Goal: Register for event/course

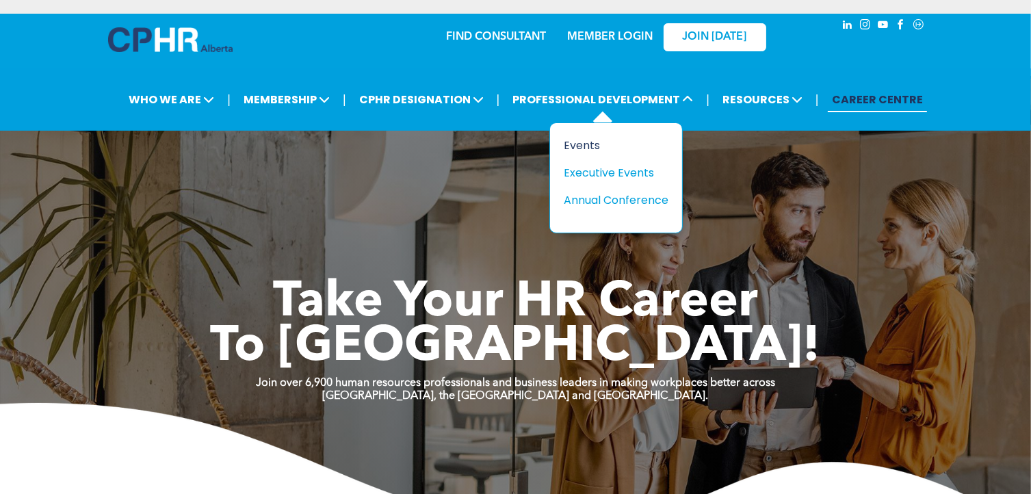
click at [603, 140] on div "Events" at bounding box center [611, 145] width 94 height 17
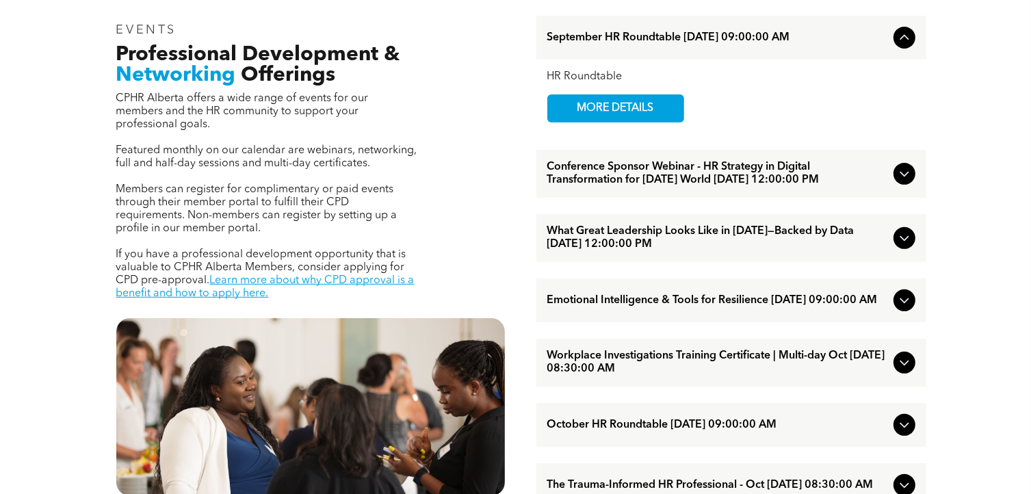
scroll to position [483, 0]
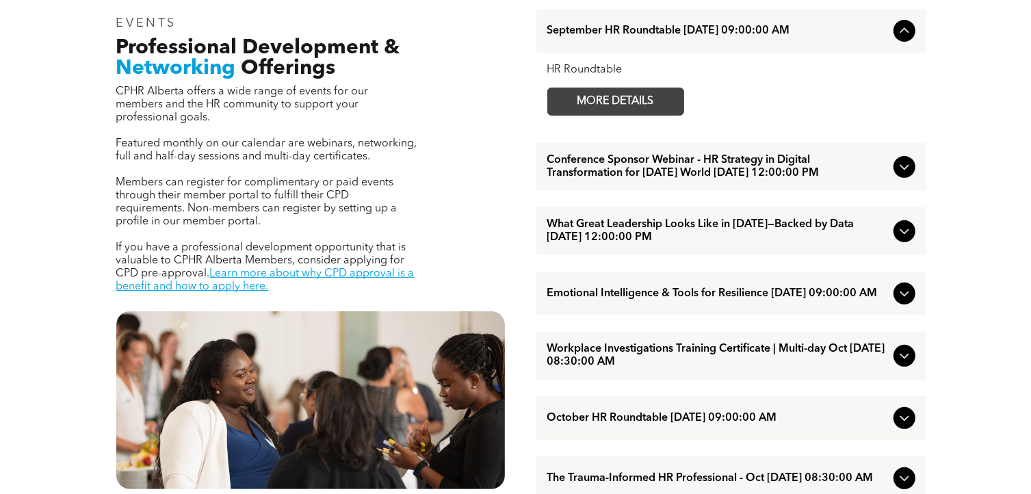
click at [668, 105] on span "MORE DETAILS" at bounding box center [616, 101] width 108 height 27
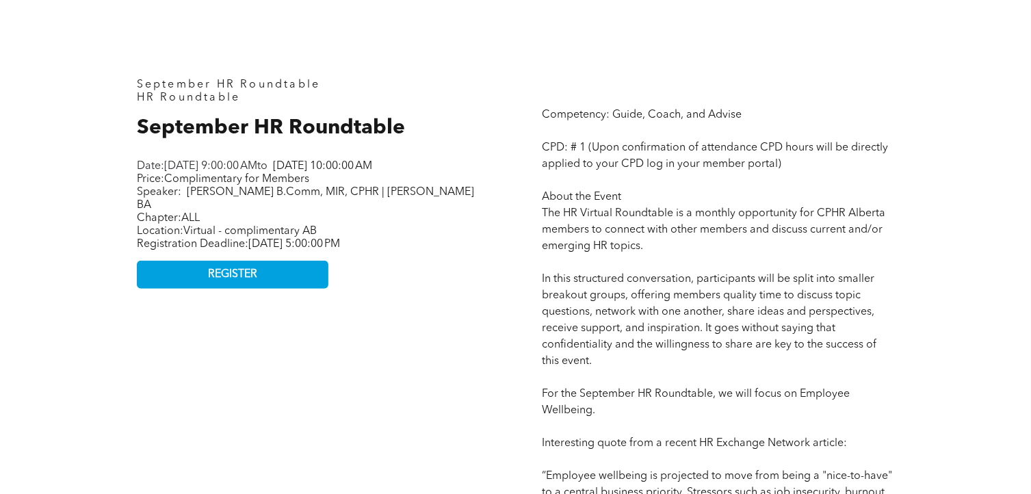
drag, startPoint x: 435, startPoint y: 273, endPoint x: 435, endPoint y: 320, distance: 47.2
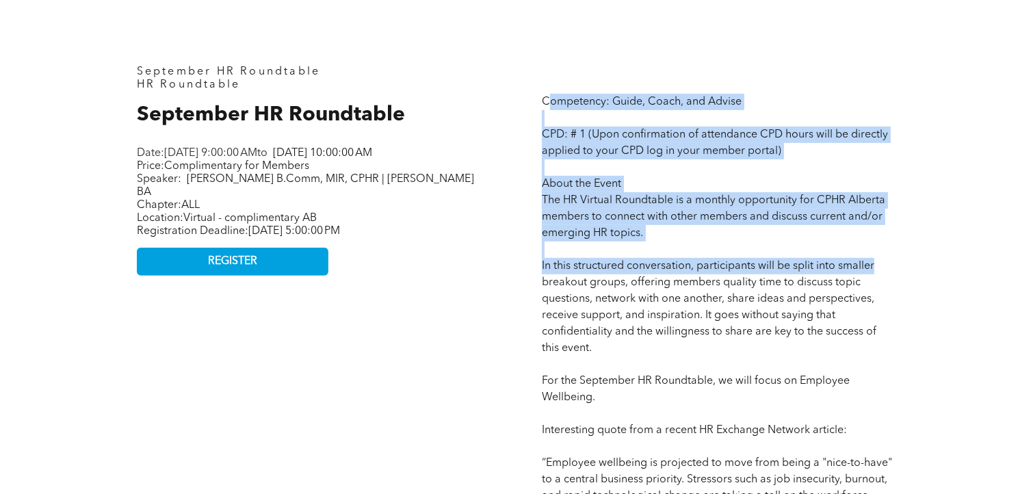
drag, startPoint x: 559, startPoint y: 99, endPoint x: 885, endPoint y: 261, distance: 364.4
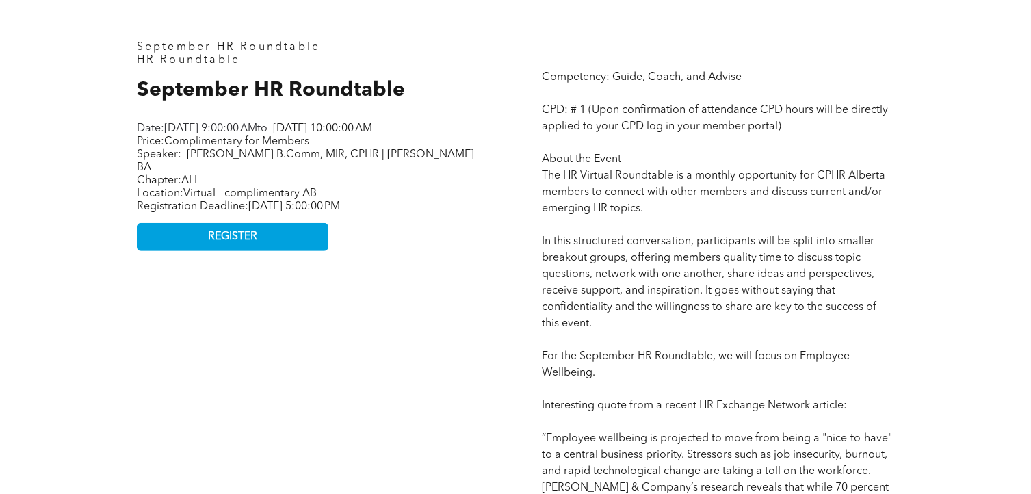
scroll to position [629, 0]
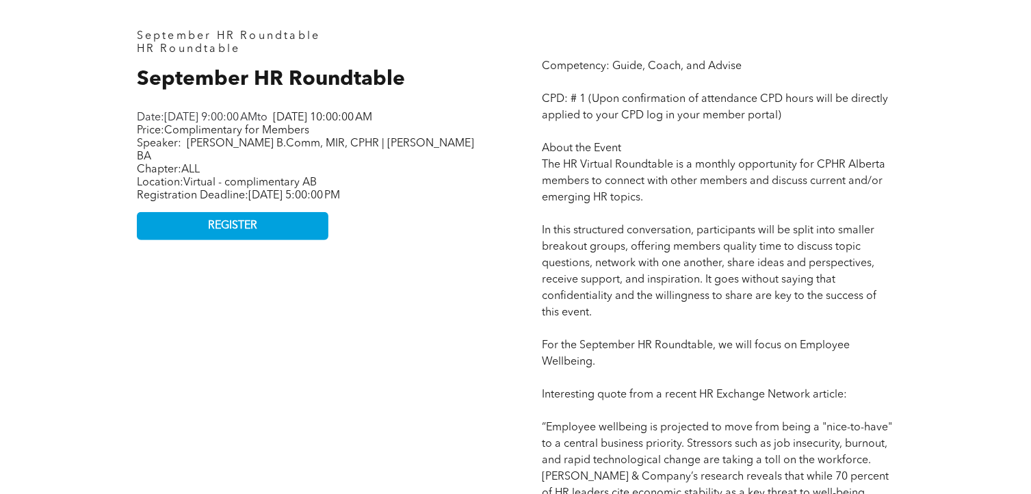
drag, startPoint x: 582, startPoint y: 109, endPoint x: 588, endPoint y: 140, distance: 30.9
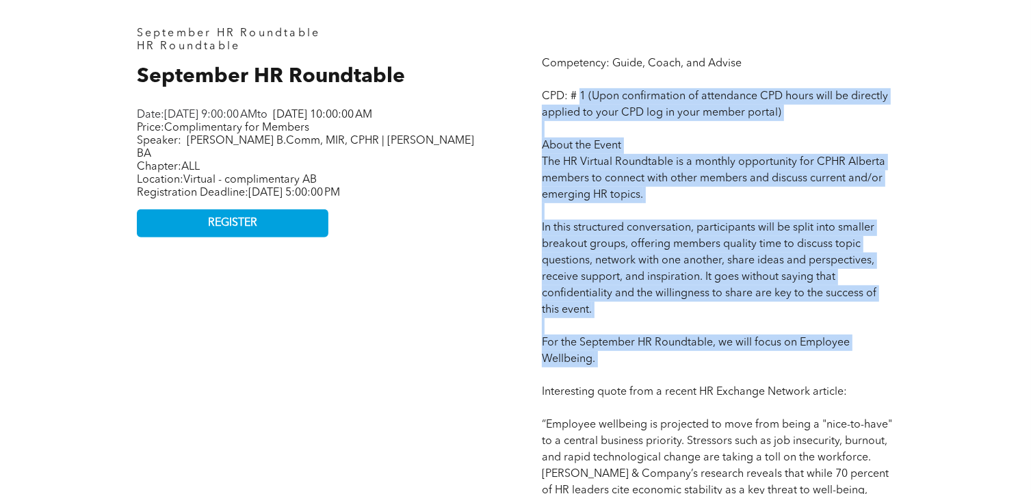
drag, startPoint x: 584, startPoint y: 92, endPoint x: 747, endPoint y: 372, distance: 323.8
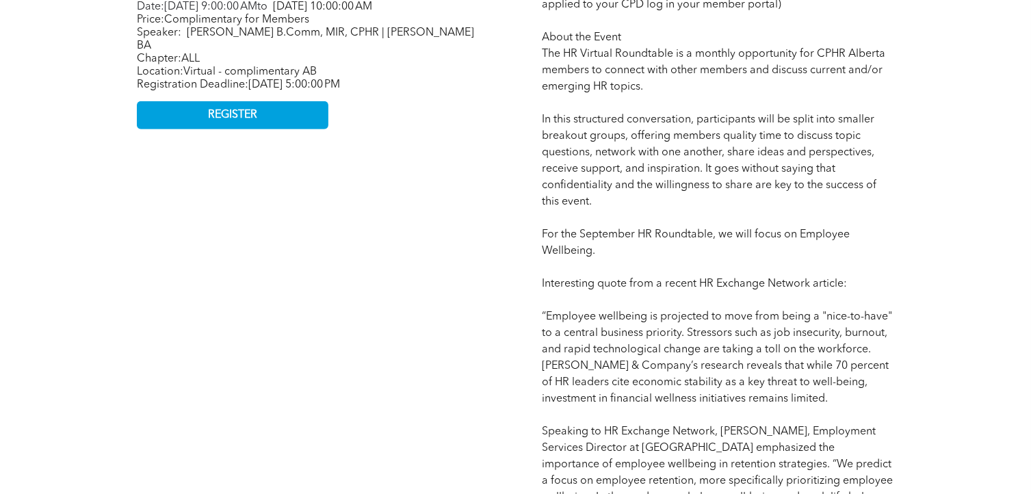
drag, startPoint x: 640, startPoint y: 113, endPoint x: 635, endPoint y: 170, distance: 57.7
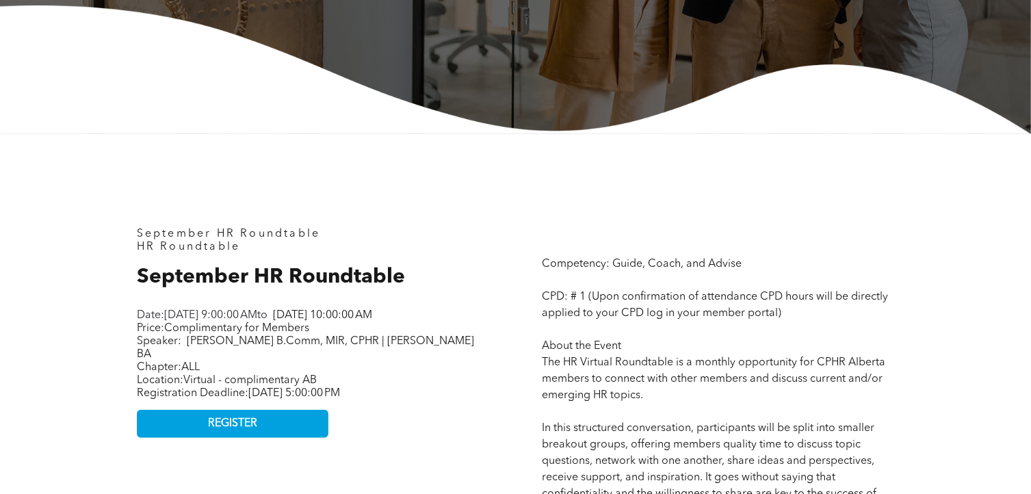
scroll to position [0, 0]
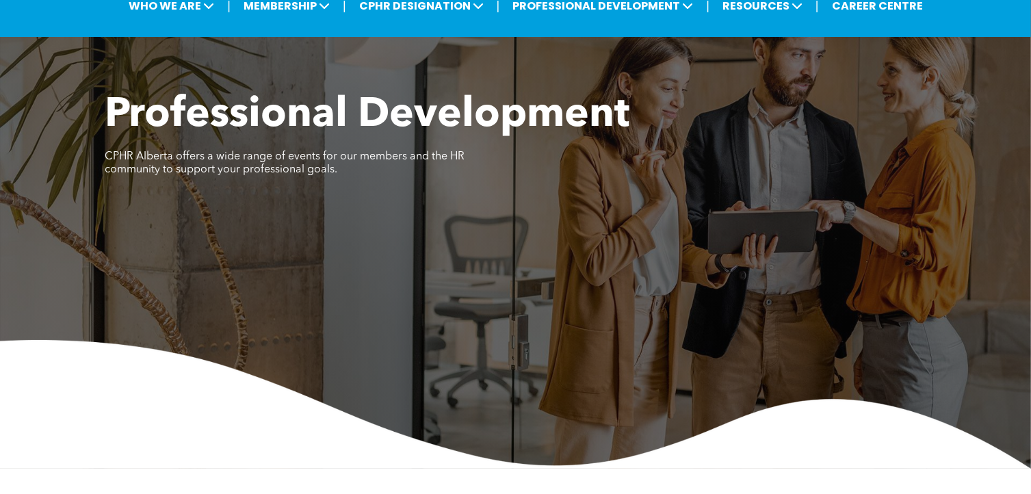
drag, startPoint x: 777, startPoint y: 224, endPoint x: 784, endPoint y: 81, distance: 143.2
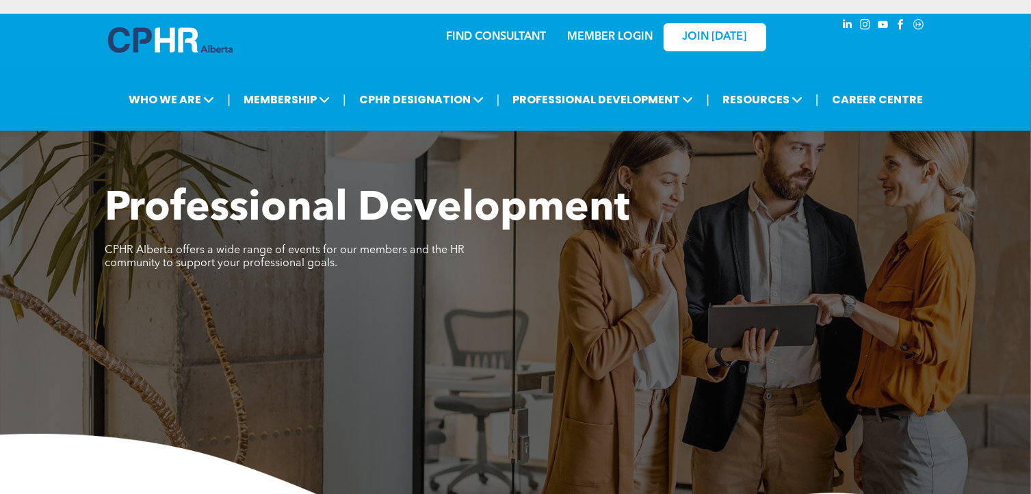
click at [622, 38] on link "MEMBER LOGIN" at bounding box center [610, 36] width 86 height 11
click at [599, 35] on link "MEMBER LOGIN" at bounding box center [610, 36] width 86 height 11
